Goal: Information Seeking & Learning: Learn about a topic

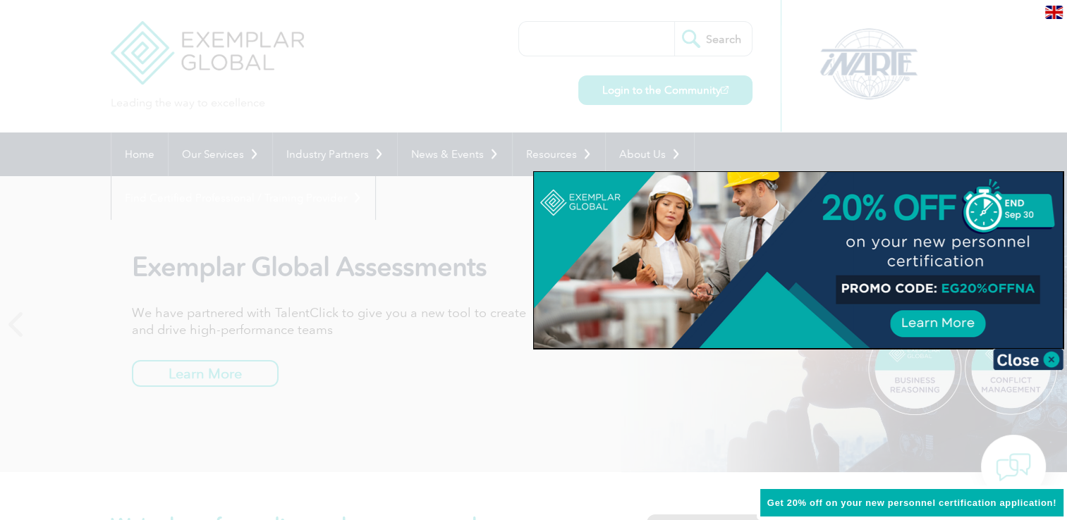
click at [294, 90] on div at bounding box center [533, 260] width 1067 height 520
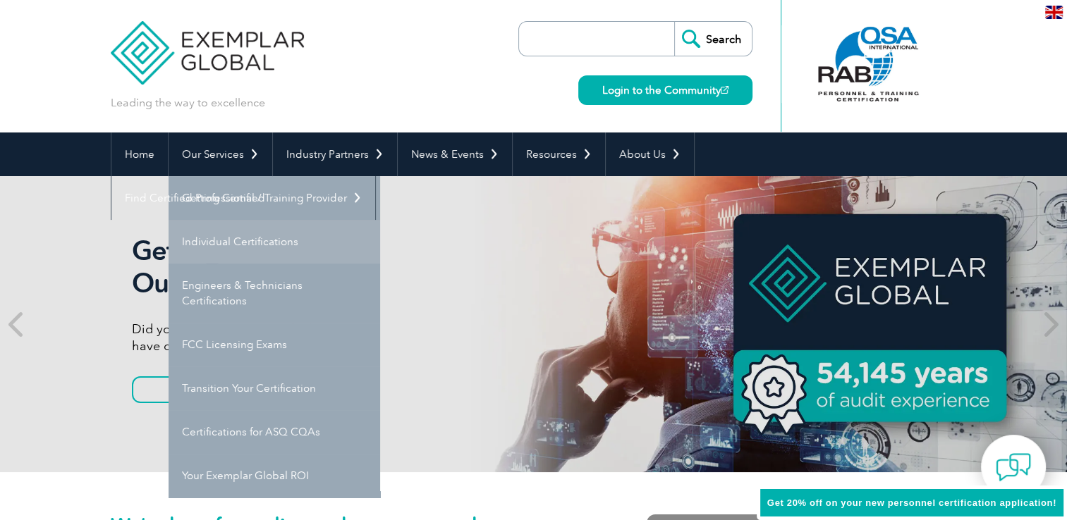
click at [219, 235] on link "Individual Certifications" at bounding box center [275, 242] width 212 height 44
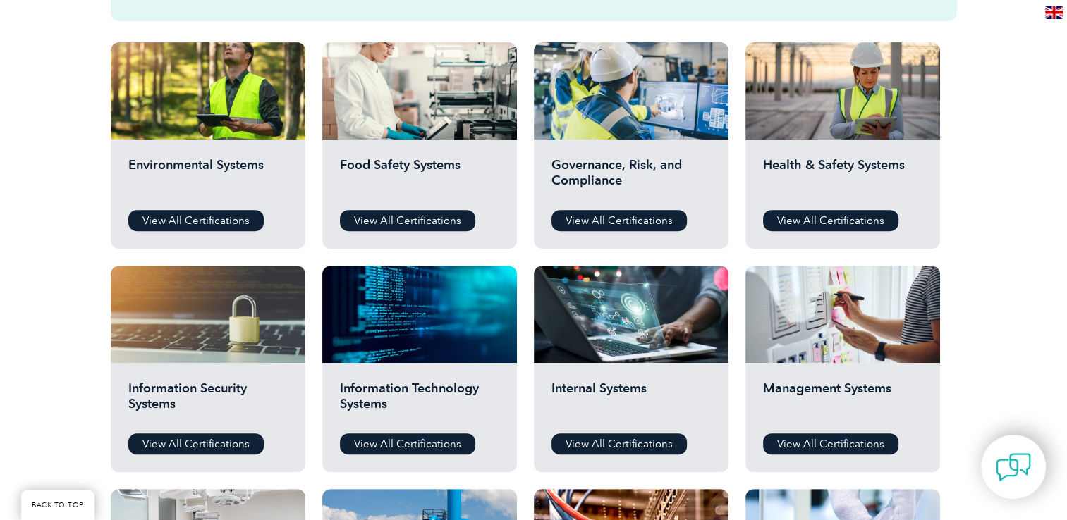
scroll to position [491, 0]
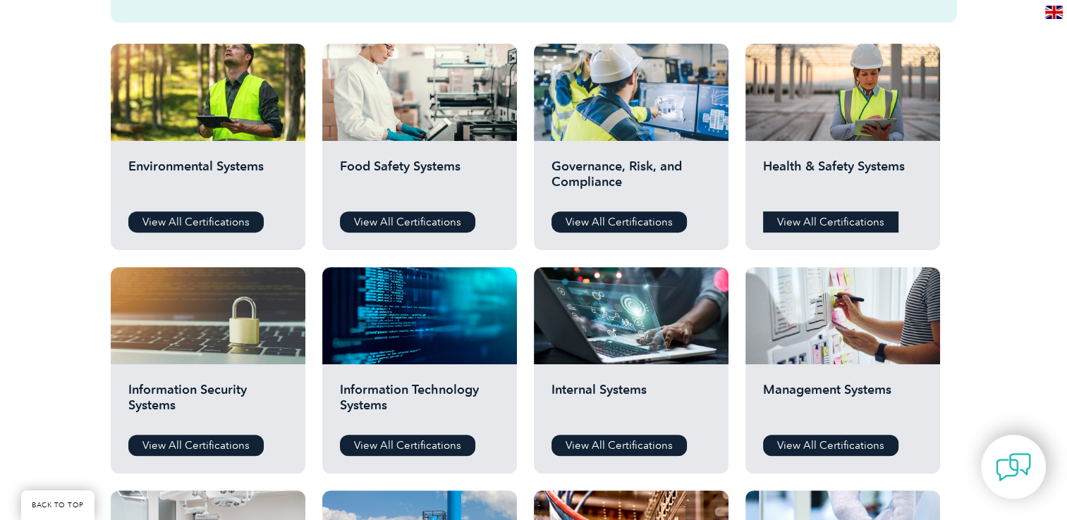
click at [818, 214] on link "View All Certifications" at bounding box center [830, 222] width 135 height 21
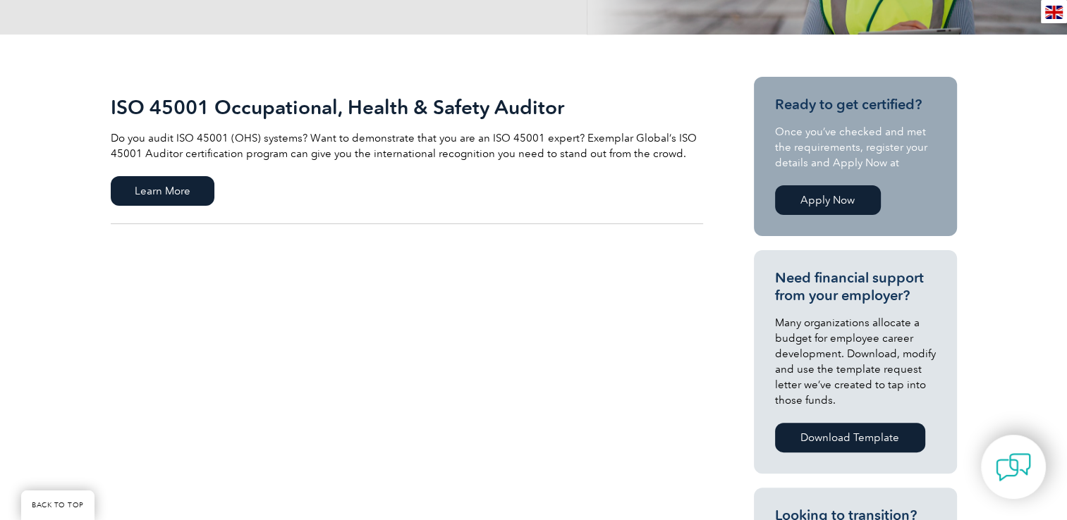
scroll to position [283, 0]
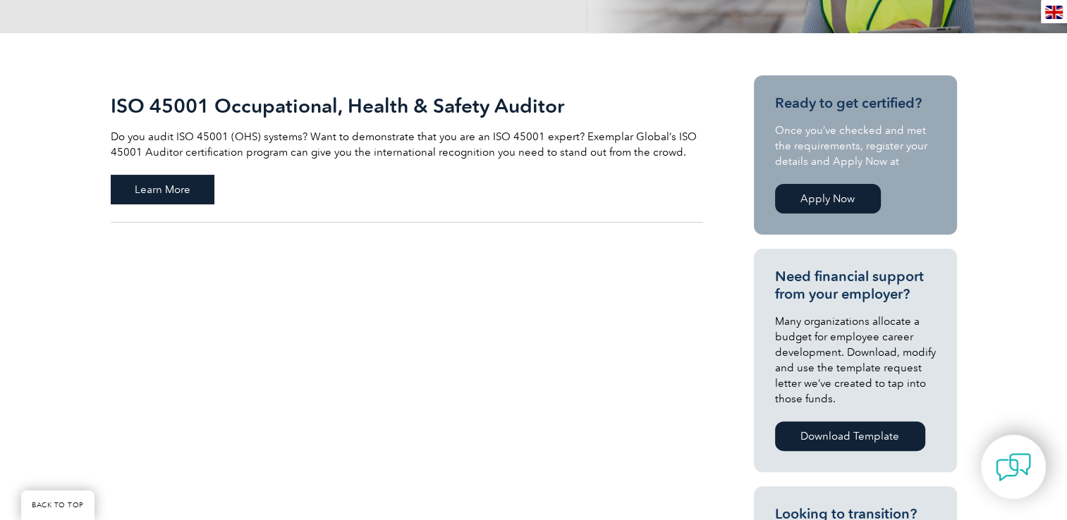
click at [149, 194] on span "Learn More" at bounding box center [163, 190] width 104 height 30
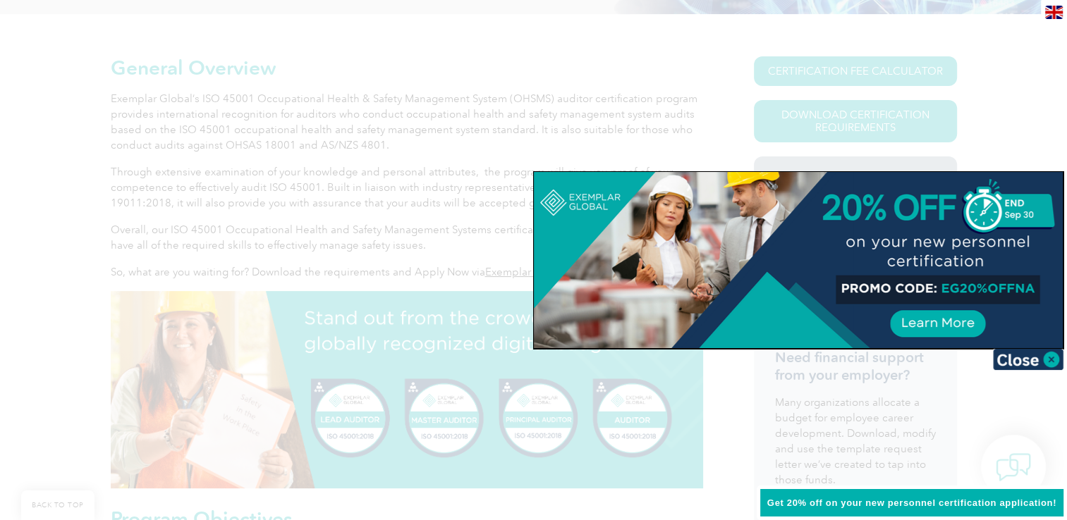
scroll to position [303, 0]
click at [350, 300] on div at bounding box center [533, 260] width 1067 height 520
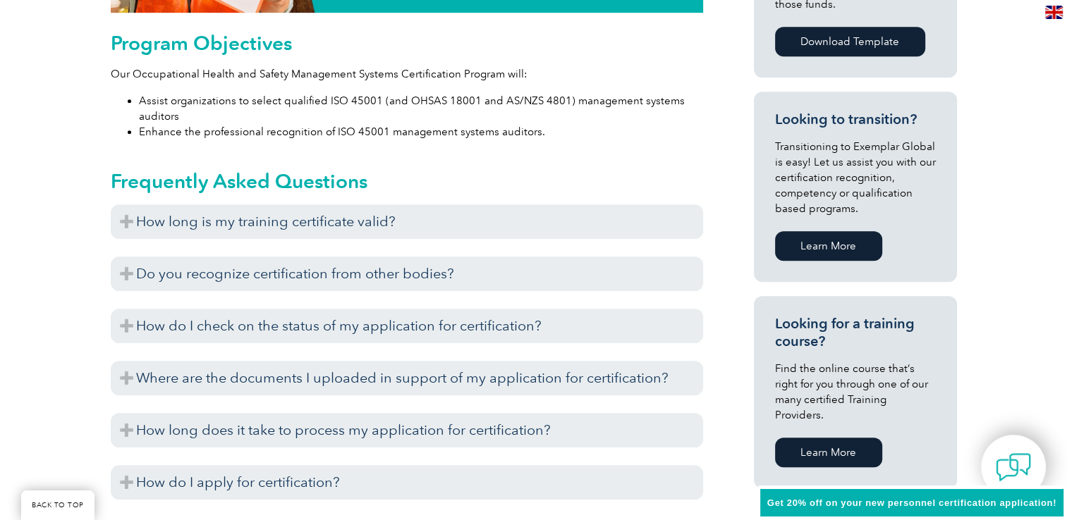
scroll to position [780, 0]
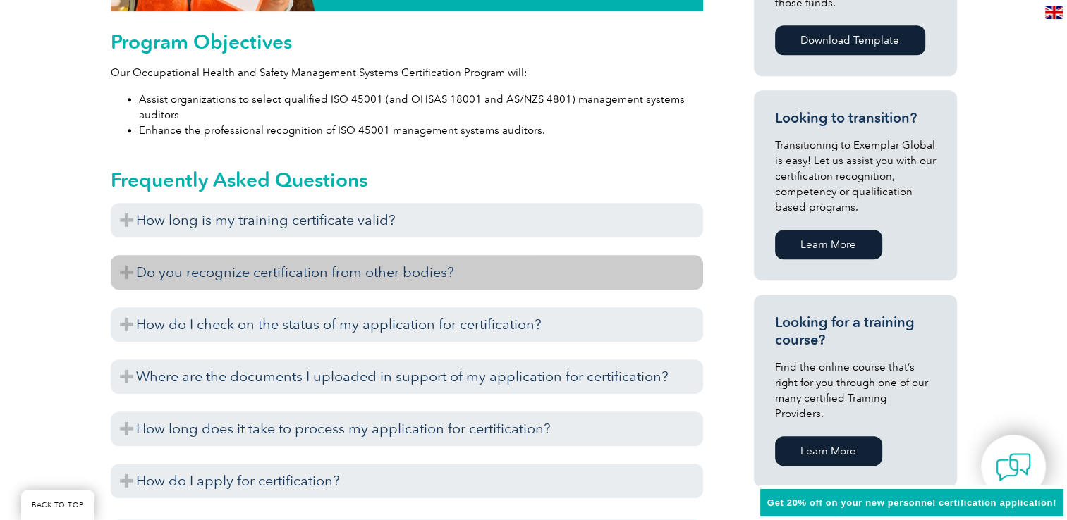
click at [132, 270] on h3 "Do you recognize certification from other bodies?" at bounding box center [407, 272] width 592 height 35
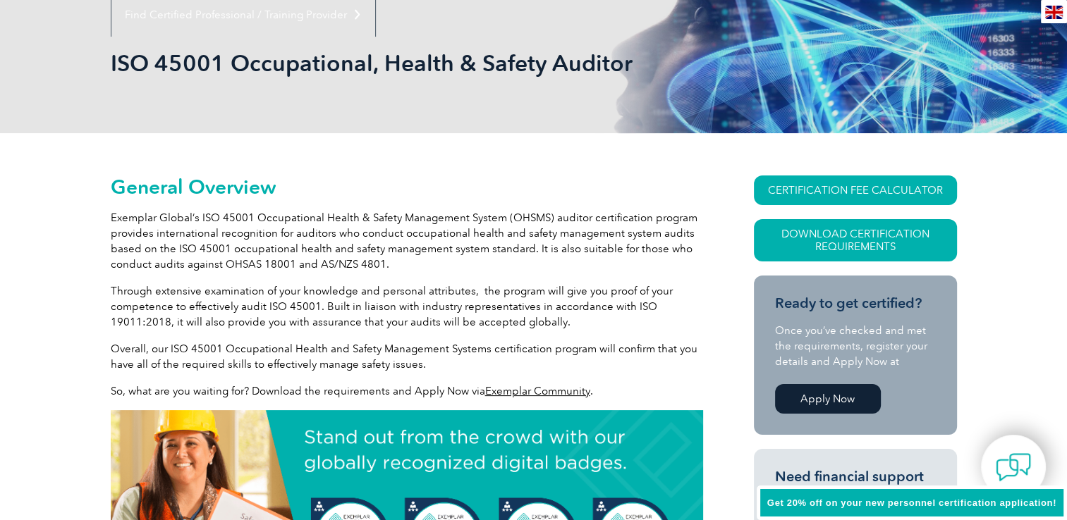
scroll to position [0, 0]
